Goal: Navigation & Orientation: Find specific page/section

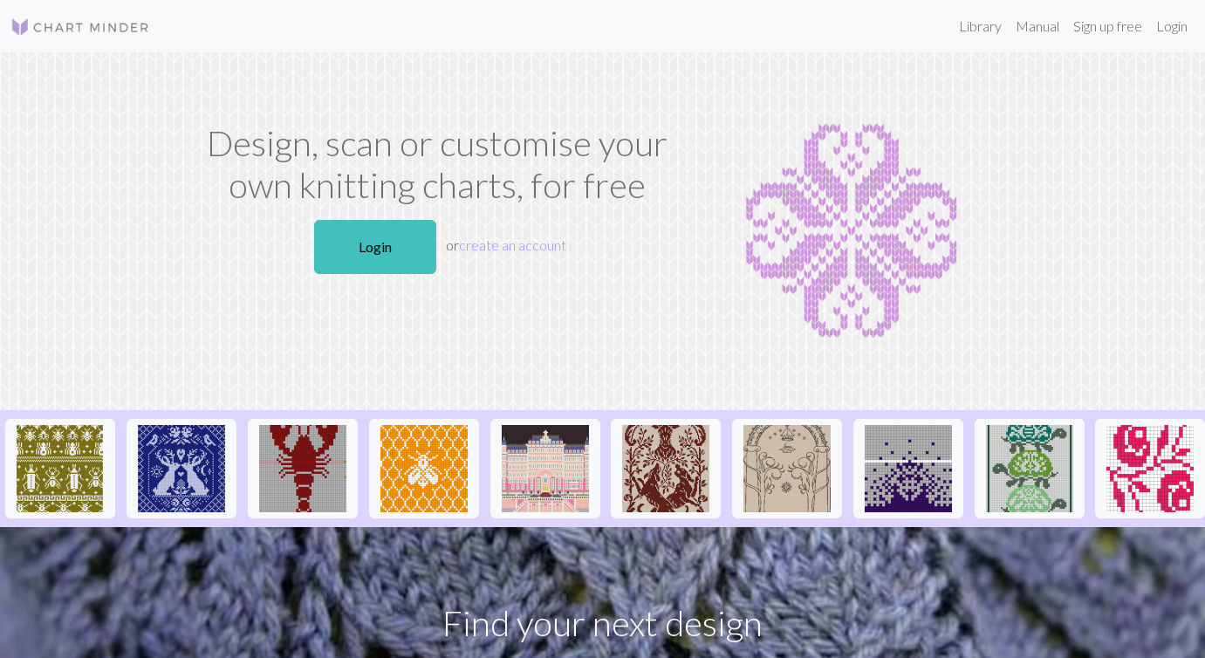
click at [843, 138] on img at bounding box center [851, 231] width 311 height 218
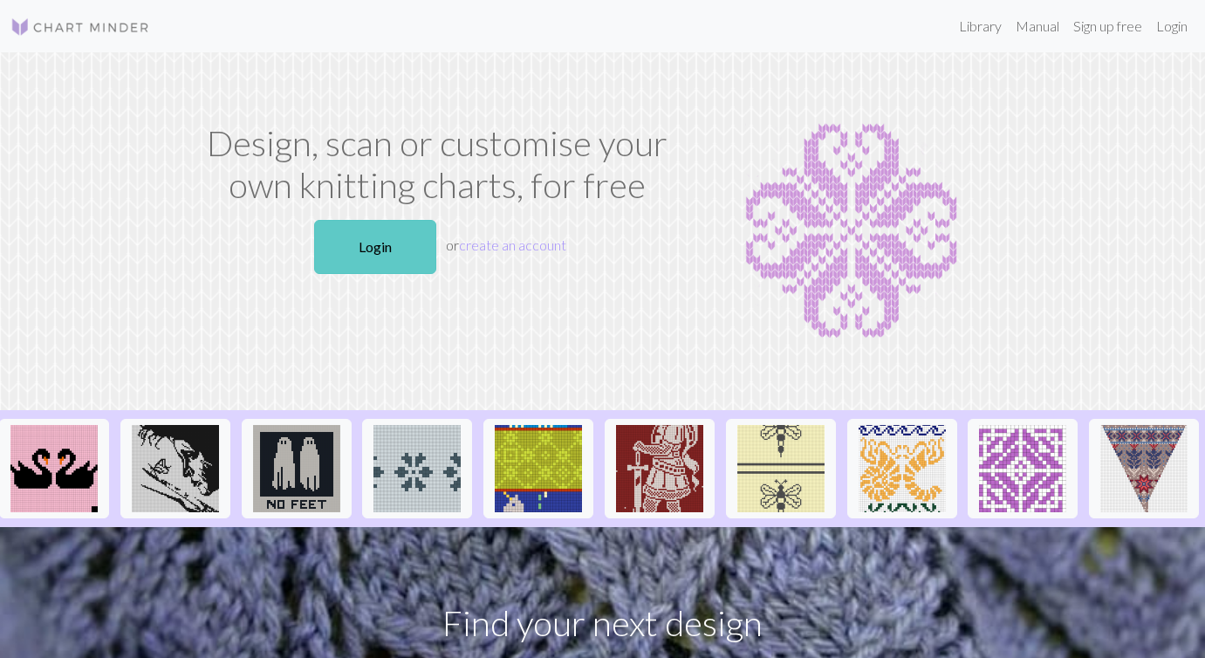
click at [374, 226] on link "Login" at bounding box center [375, 247] width 122 height 54
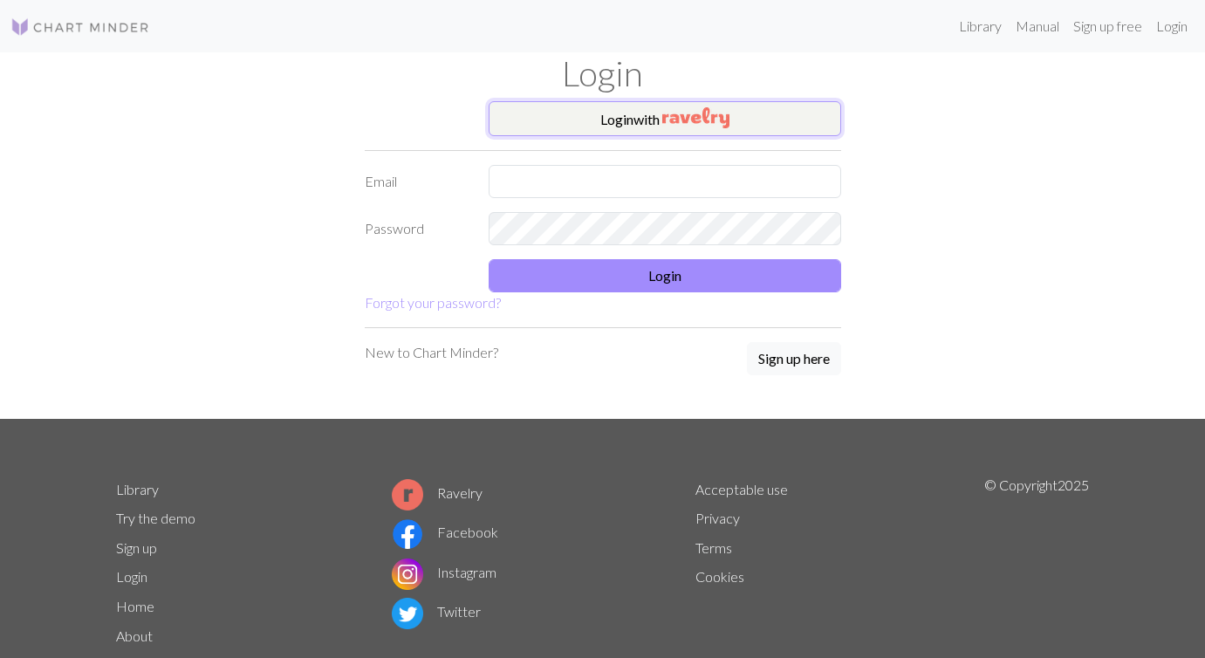
click at [734, 118] on button "Login with" at bounding box center [664, 118] width 352 height 35
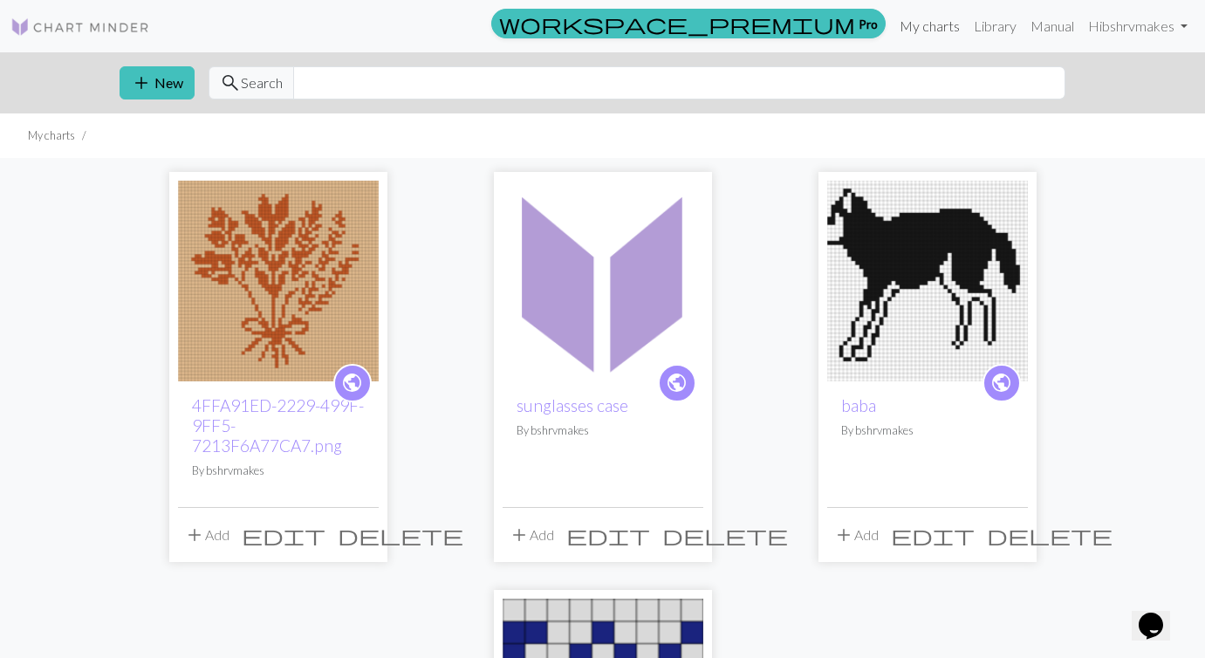
click at [921, 27] on link "My charts" at bounding box center [929, 26] width 74 height 35
click at [994, 26] on link "Library" at bounding box center [994, 26] width 57 height 35
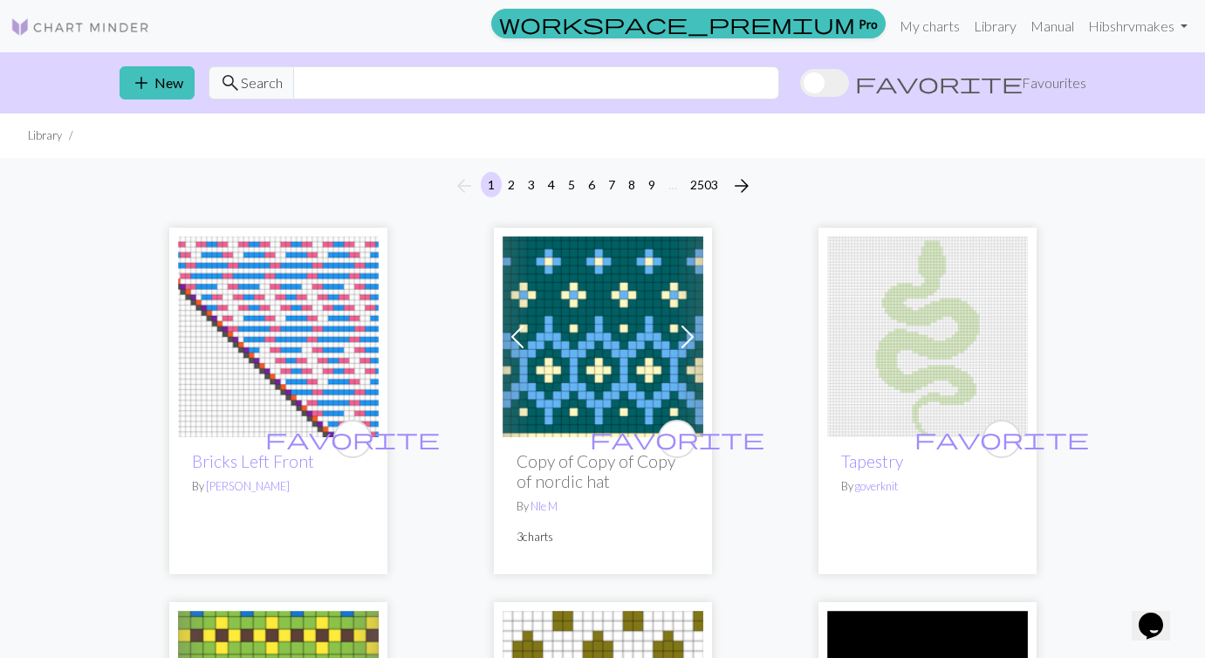
click at [1034, 92] on span "Favourites" at bounding box center [1053, 82] width 65 height 21
click at [800, 85] on input "favorite Favourites" at bounding box center [800, 85] width 0 height 0
